Goal: Find specific page/section

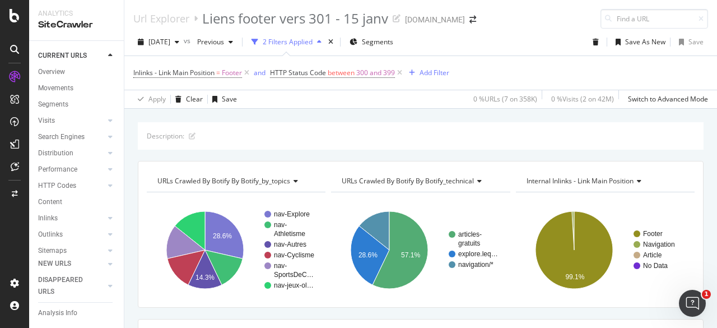
scroll to position [198, 0]
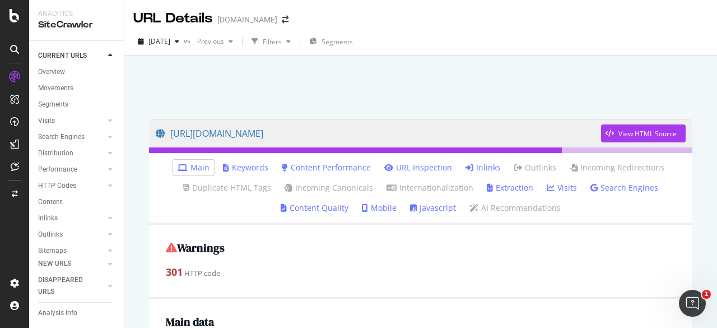
scroll to position [1233, 0]
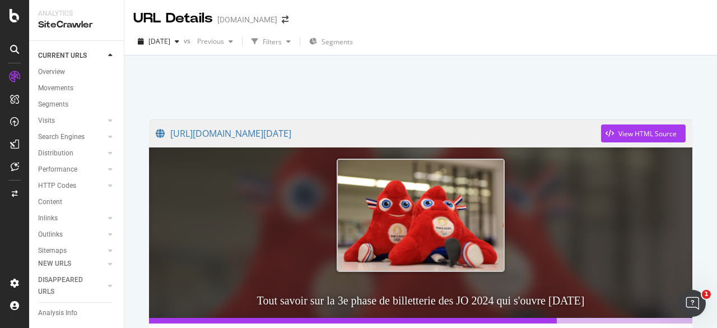
scroll to position [280, 0]
